Goal: Information Seeking & Learning: Find specific fact

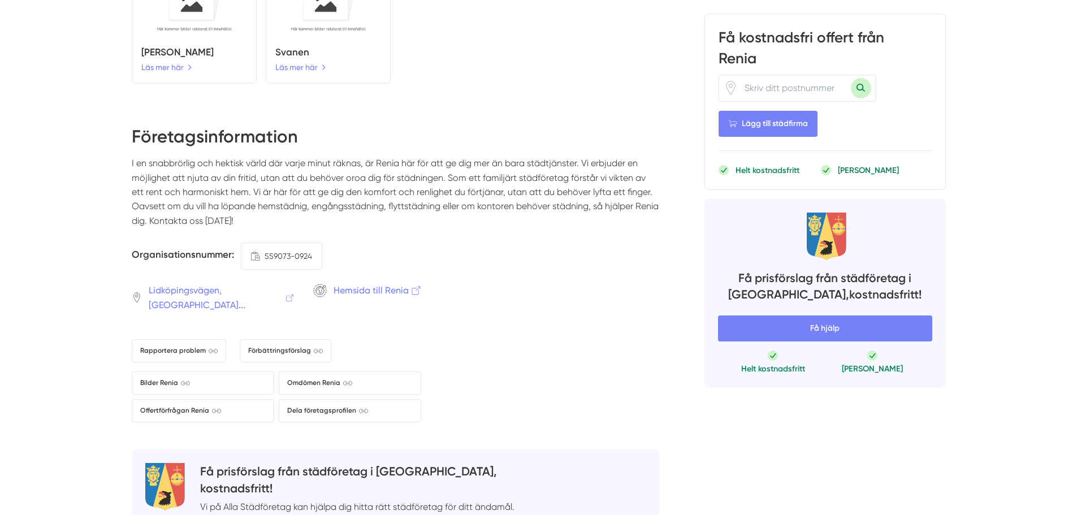
scroll to position [1753, 0]
click at [286, 244] on span ".a{fill:none;stroke-linecap:round;stroke-linejoin:round;} Kopiera 559073-0924" at bounding box center [281, 257] width 81 height 27
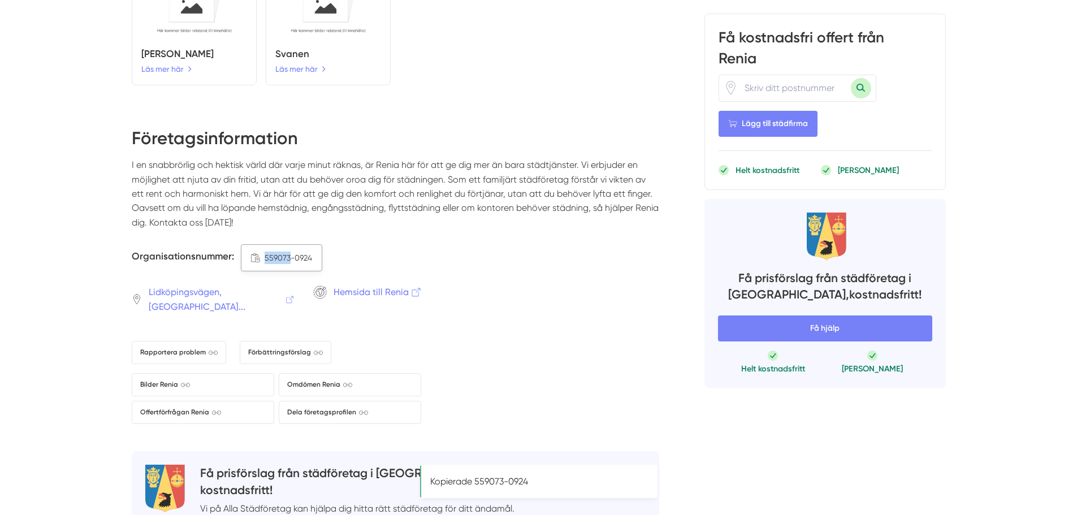
click at [286, 244] on span ".a{fill:none;stroke-linecap:round;stroke-linejoin:round;} Kopiera 559073-0924" at bounding box center [281, 257] width 81 height 27
copy div "559073-0924"
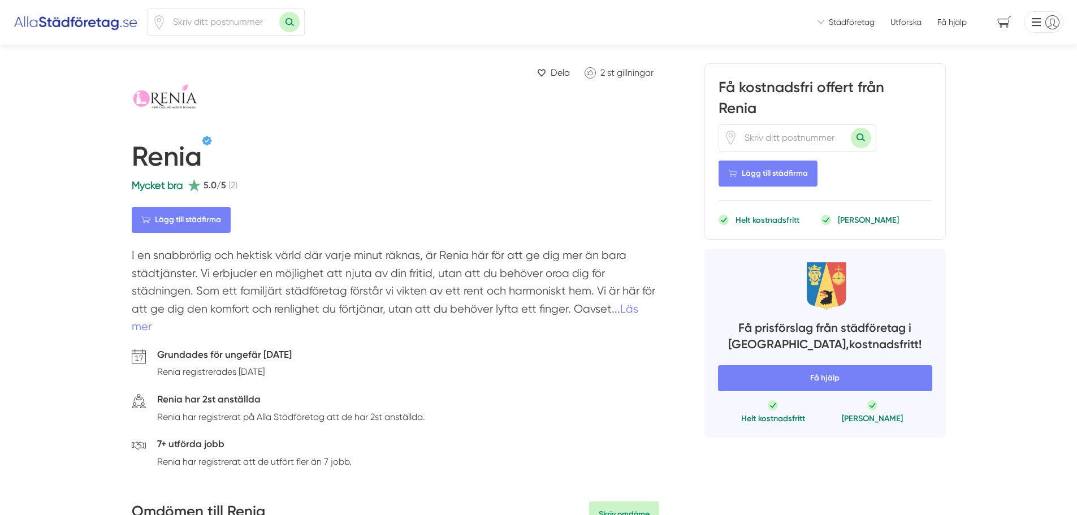
scroll to position [0, 0]
click at [172, 162] on h1 "Renia" at bounding box center [167, 159] width 70 height 37
click at [363, 163] on div "Renia" at bounding box center [396, 157] width 528 height 42
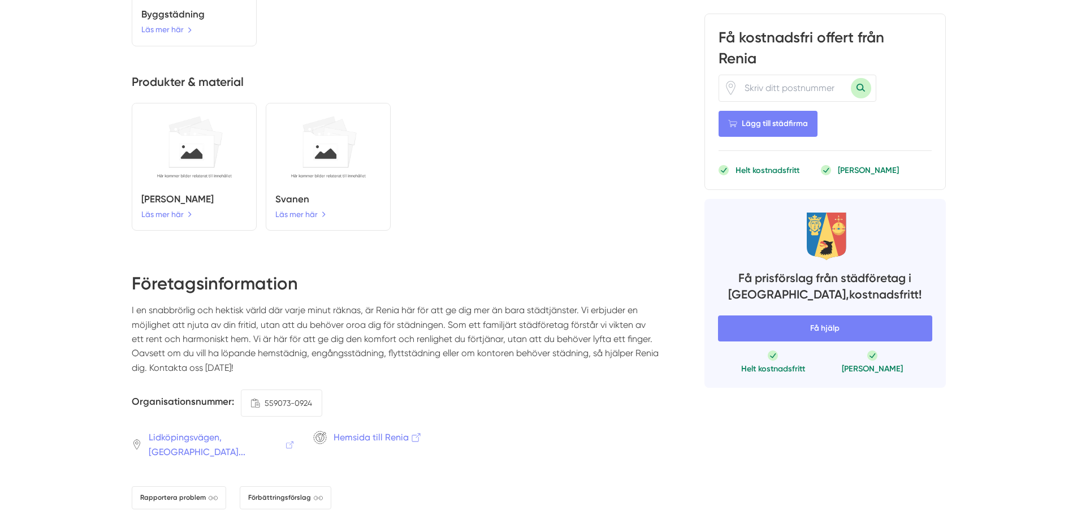
scroll to position [1753, 0]
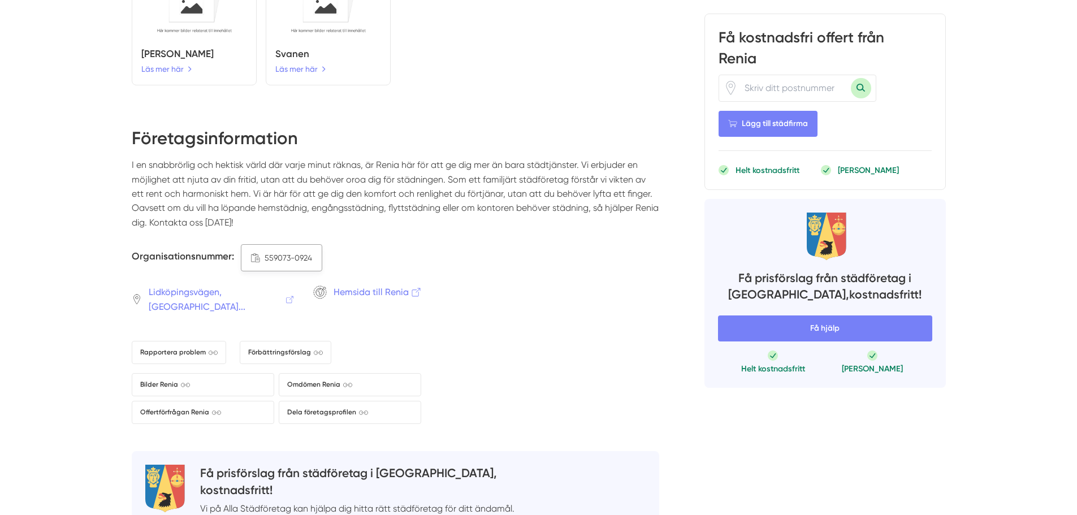
click at [312, 244] on span ".a{fill:none;stroke-linecap:round;stroke-linejoin:round;} Kopiera 559073-0924" at bounding box center [281, 257] width 81 height 27
copy div "559073-0924"
